Goal: Information Seeking & Learning: Learn about a topic

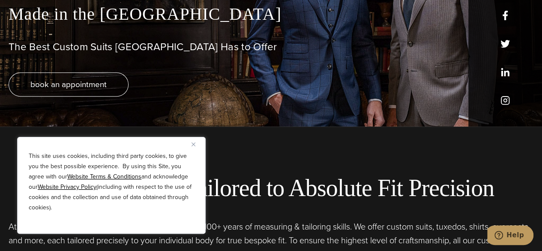
scroll to position [128, 0]
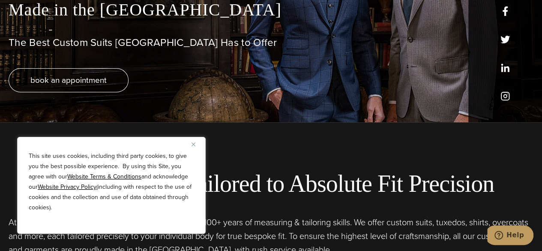
click at [192, 143] on img "Close" at bounding box center [193, 144] width 4 height 4
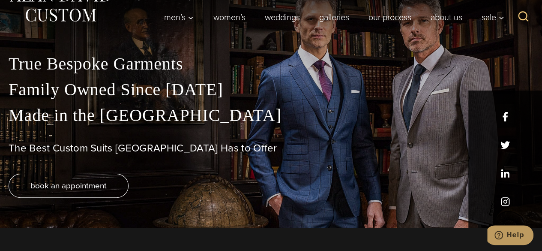
scroll to position [0, 0]
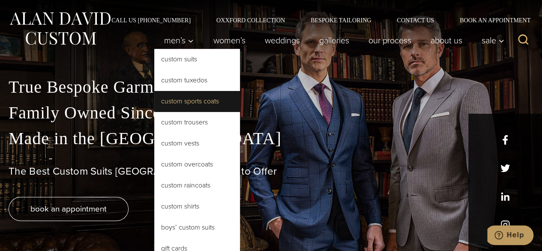
click at [169, 99] on link "Custom Sports Coats" at bounding box center [197, 101] width 86 height 21
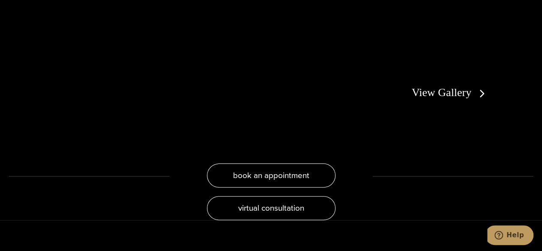
scroll to position [1670, 0]
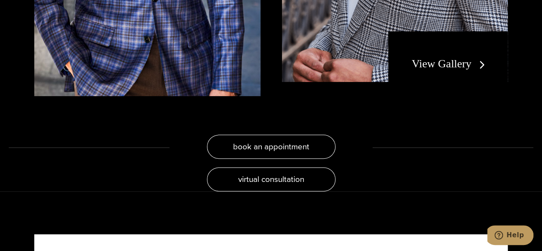
click at [460, 57] on link "View Gallery" at bounding box center [450, 63] width 77 height 12
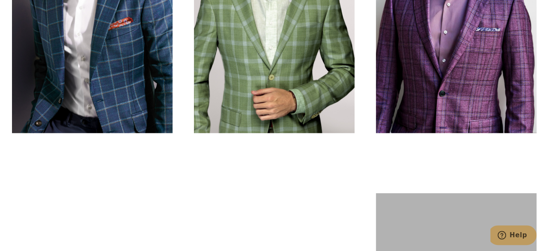
scroll to position [257, 0]
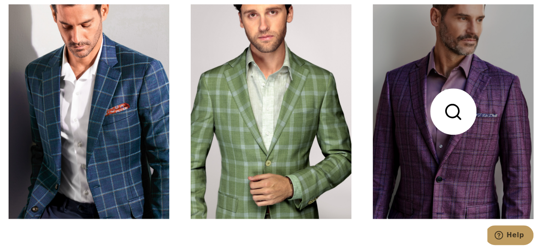
click at [512, 113] on link at bounding box center [453, 111] width 161 height 214
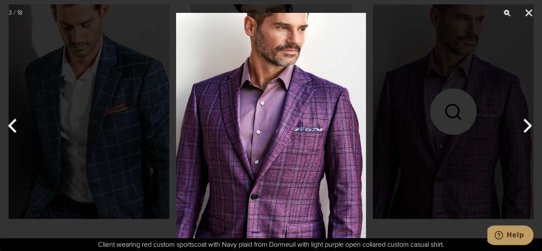
click at [526, 125] on button "Next" at bounding box center [526, 125] width 32 height 43
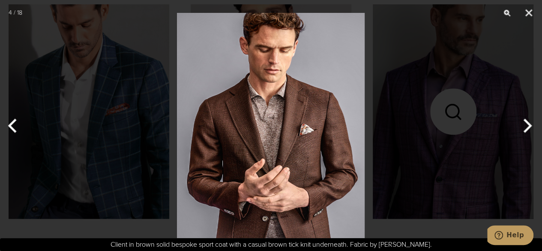
click at [526, 125] on button "Next" at bounding box center [526, 125] width 32 height 43
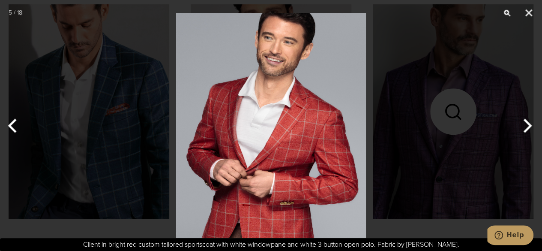
click at [526, 125] on button "Next" at bounding box center [526, 125] width 32 height 43
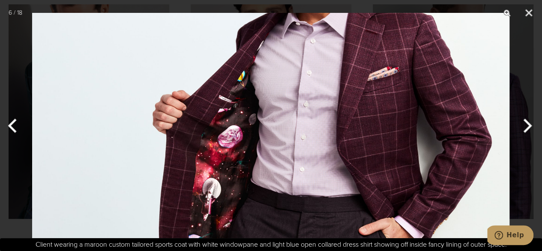
click at [526, 125] on button "Next" at bounding box center [526, 125] width 32 height 43
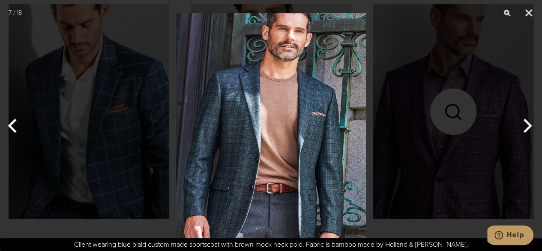
click at [526, 125] on button "Next" at bounding box center [526, 125] width 32 height 43
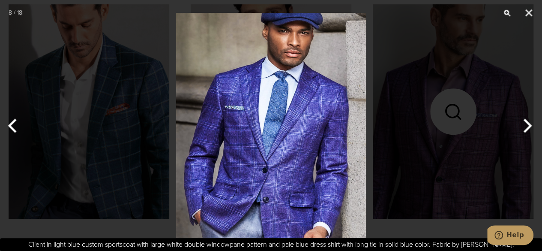
click at [526, 125] on button "Next" at bounding box center [526, 125] width 32 height 43
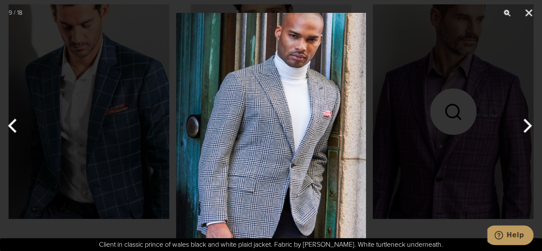
click at [526, 125] on button "Next" at bounding box center [526, 125] width 32 height 43
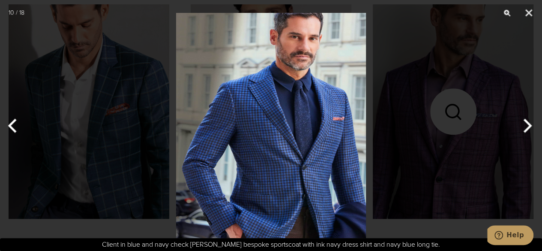
click at [526, 125] on button "Next" at bounding box center [526, 125] width 32 height 43
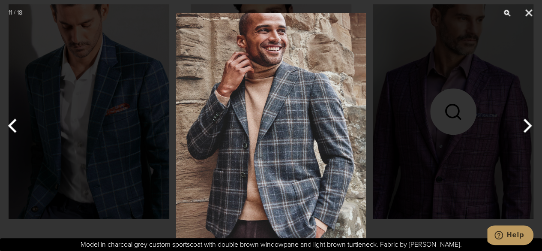
click at [526, 125] on button "Next" at bounding box center [526, 125] width 32 height 43
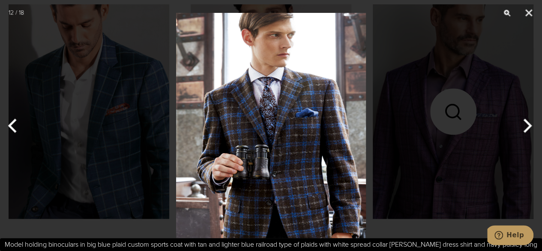
click at [526, 125] on button "Next" at bounding box center [526, 125] width 32 height 43
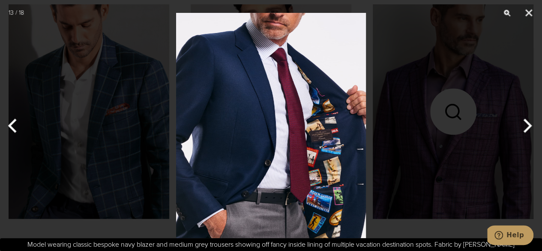
click at [526, 125] on button "Next" at bounding box center [526, 125] width 32 height 43
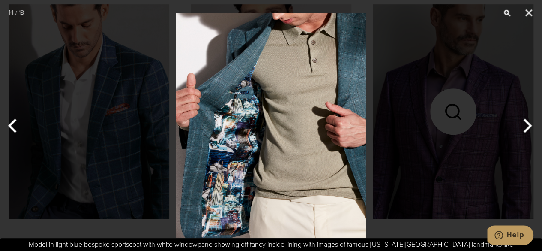
click at [526, 125] on button "Next" at bounding box center [526, 125] width 32 height 43
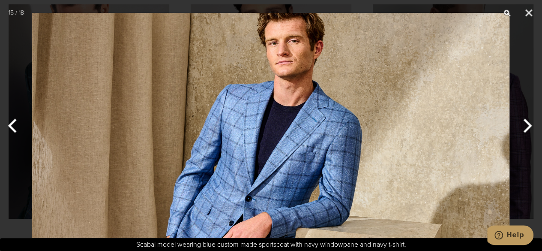
click at [526, 125] on button "Next" at bounding box center [526, 125] width 32 height 43
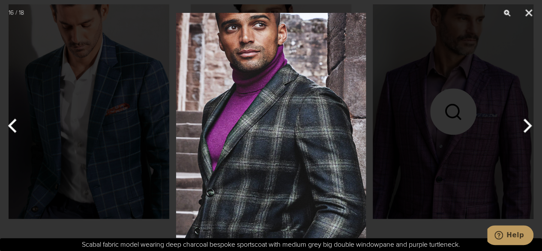
click at [526, 125] on button "Next" at bounding box center [526, 125] width 32 height 43
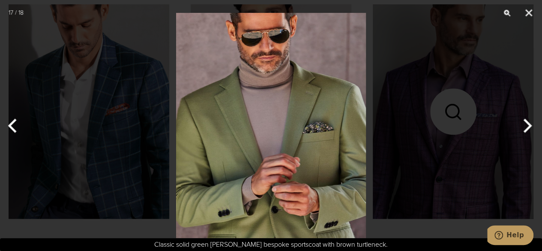
click at [526, 125] on button "Next" at bounding box center [526, 125] width 32 height 43
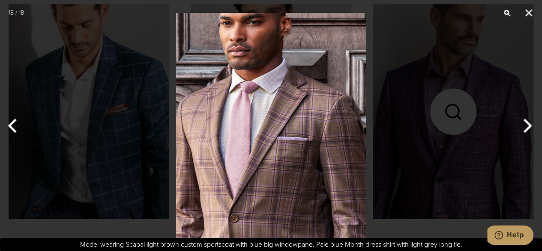
click at [526, 125] on button "Next" at bounding box center [526, 125] width 32 height 43
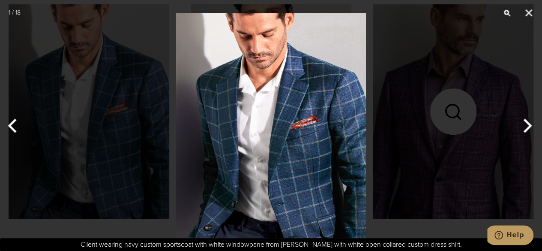
click at [526, 125] on button "Next" at bounding box center [526, 125] width 32 height 43
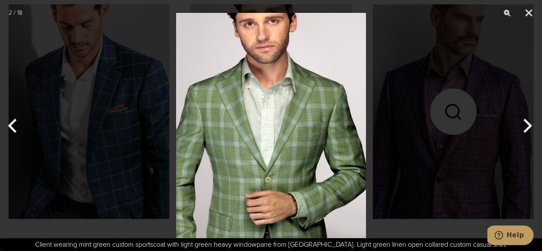
click at [526, 125] on button "Next" at bounding box center [526, 125] width 32 height 43
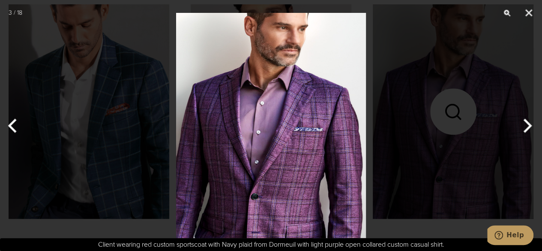
click at [526, 125] on button "Next" at bounding box center [526, 125] width 32 height 43
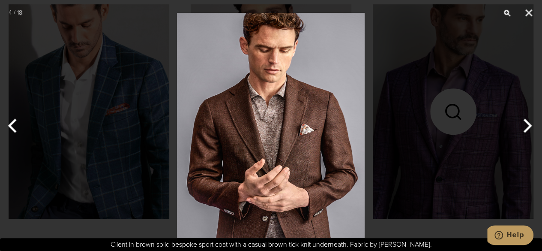
click at [526, 125] on button "Next" at bounding box center [526, 125] width 32 height 43
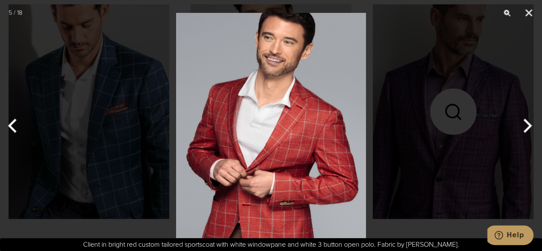
click at [526, 125] on button "Next" at bounding box center [526, 125] width 32 height 43
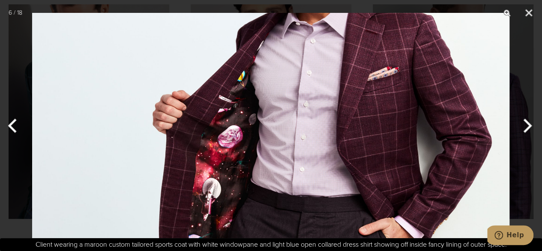
click at [526, 125] on button "Next" at bounding box center [526, 125] width 32 height 43
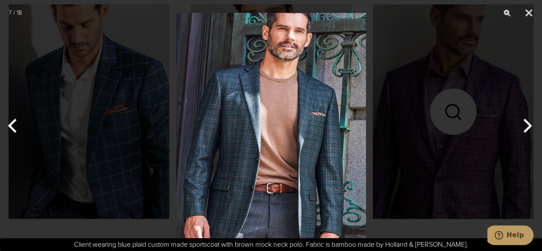
click at [526, 125] on button "Next" at bounding box center [526, 125] width 32 height 43
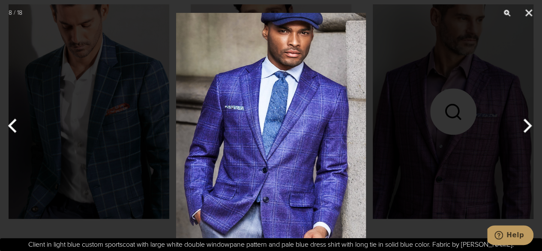
click at [526, 125] on button "Next" at bounding box center [526, 125] width 32 height 43
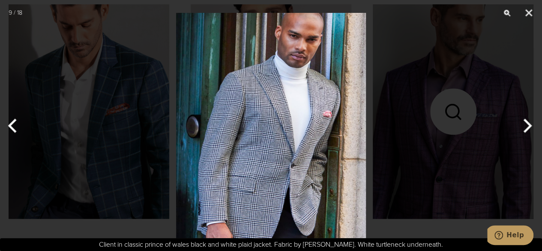
click at [526, 125] on button "Next" at bounding box center [526, 125] width 32 height 43
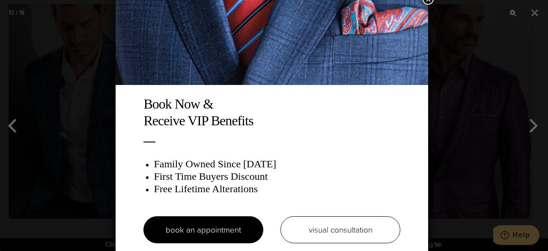
scroll to position [0, 0]
